Goal: Information Seeking & Learning: Find specific fact

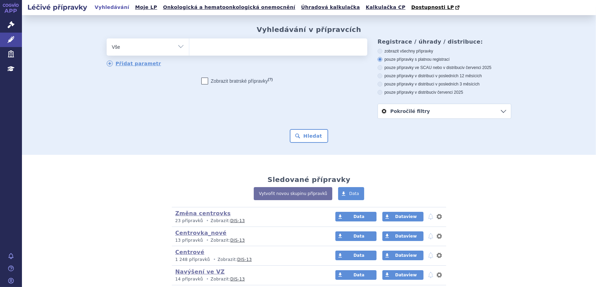
click at [214, 51] on ul at bounding box center [278, 45] width 178 height 14
click at [189, 51] on select at bounding box center [189, 46] width 0 height 17
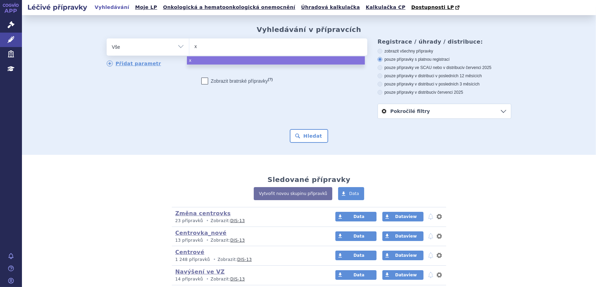
type input "xa"
type input "xan"
type input "xani"
type input "xanir"
type input "xanirva"
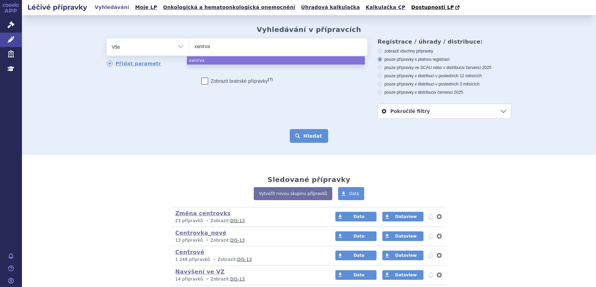
select select "xanirva"
click at [317, 141] on button "Hledat" at bounding box center [309, 136] width 39 height 14
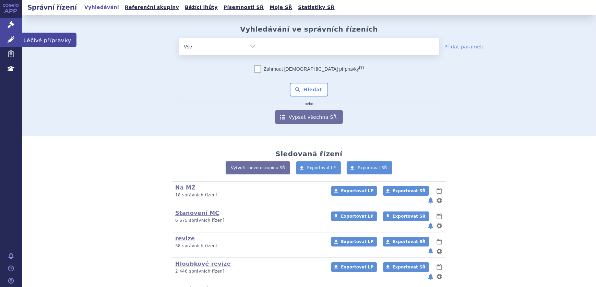
click at [3, 39] on link "Léčivé přípravky" at bounding box center [11, 40] width 22 height 14
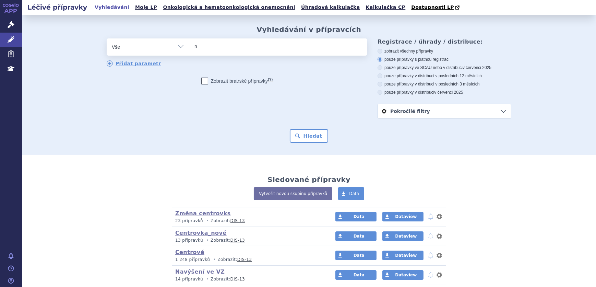
type input "ma"
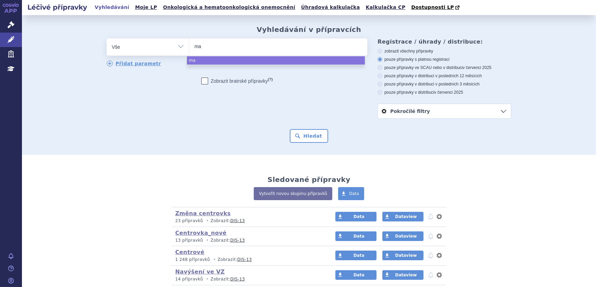
type input "mal"
type input "malac"
type input "malace"
type input "malacef"
select select "malacef"
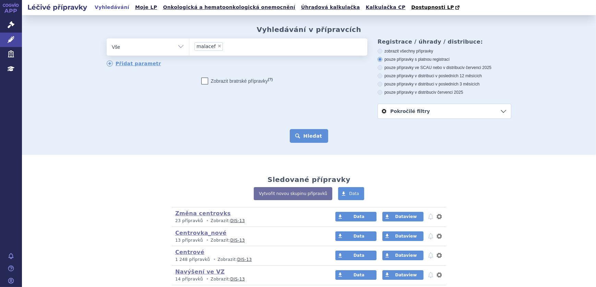
click at [292, 133] on button "Hledat" at bounding box center [309, 136] width 39 height 14
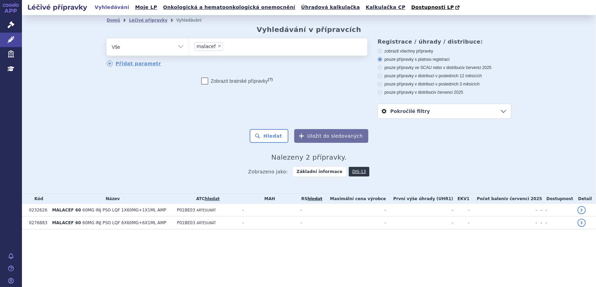
click at [167, 52] on select "Vše Přípravek/SUKL kód MAH VPOIS ATC/Aktivní látka Léková forma Síla" at bounding box center [148, 45] width 82 height 15
select select "filter-atc-group"
click at [107, 39] on select "Vše Přípravek/SUKL kód MAH VPOIS ATC/Aktivní látka Léková forma Síla" at bounding box center [148, 45] width 82 height 15
click at [207, 45] on ul at bounding box center [278, 45] width 178 height 14
click at [189, 45] on select at bounding box center [189, 46] width 0 height 17
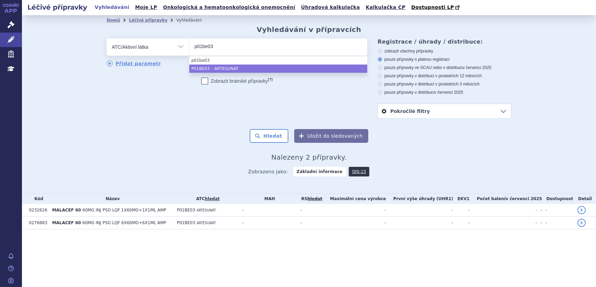
type input "p01be03"
select select "P01BE03"
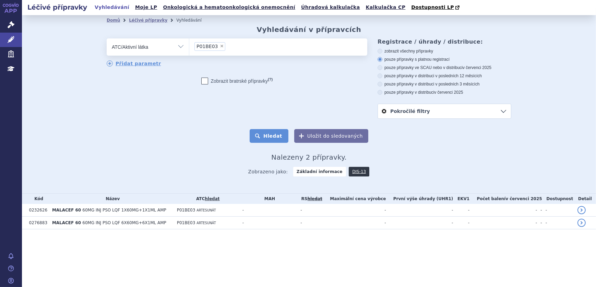
click at [271, 136] on button "Hledat" at bounding box center [269, 136] width 39 height 14
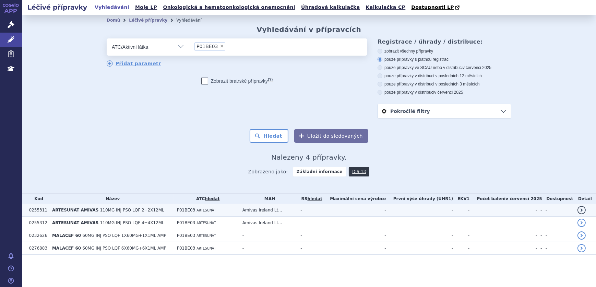
click at [149, 212] on span "110MG INJ PSO LQF 2+2X12ML" at bounding box center [132, 209] width 64 height 5
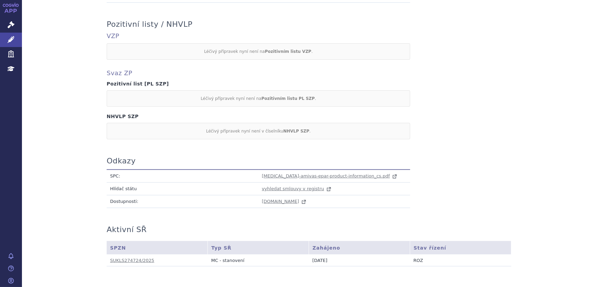
scroll to position [338, 0]
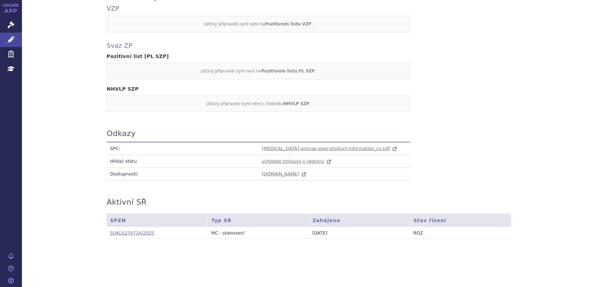
click at [138, 233] on link "SUKLS274724/2025" at bounding box center [132, 232] width 44 height 5
